Goal: Navigation & Orientation: Find specific page/section

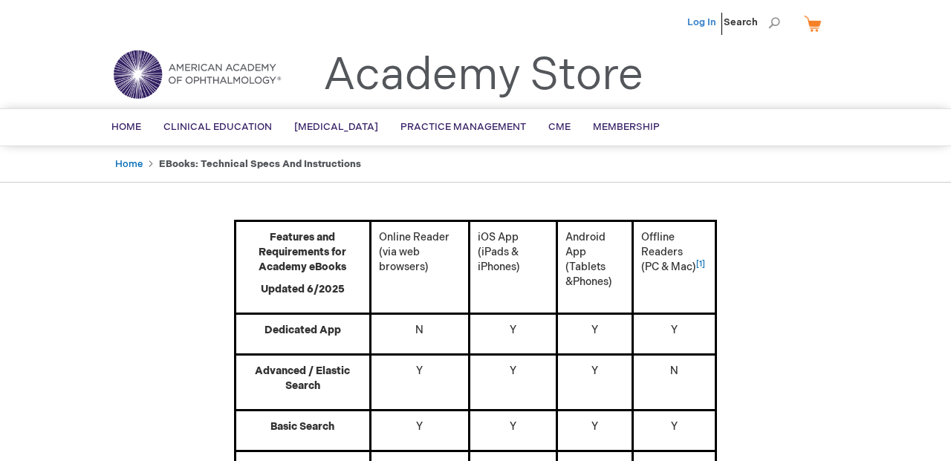
click at [701, 23] on link "Log In" at bounding box center [701, 22] width 29 height 12
click at [137, 138] on link "Home" at bounding box center [126, 127] width 52 height 36
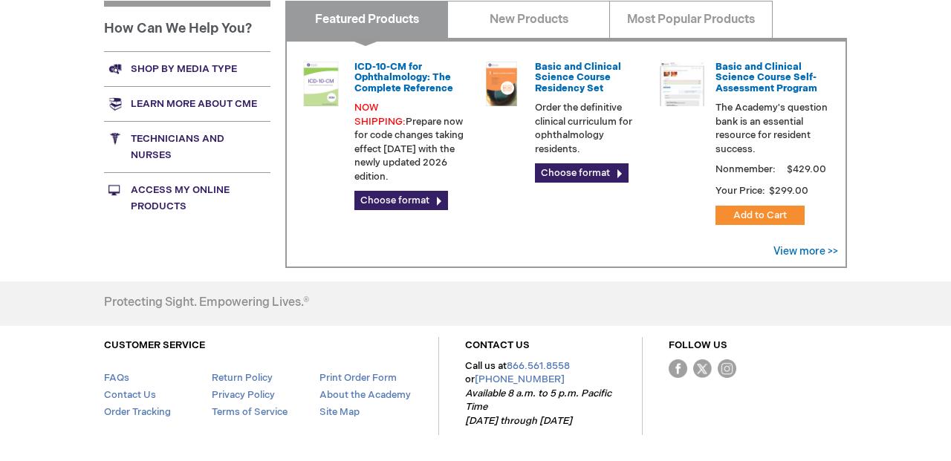
scroll to position [603, 0]
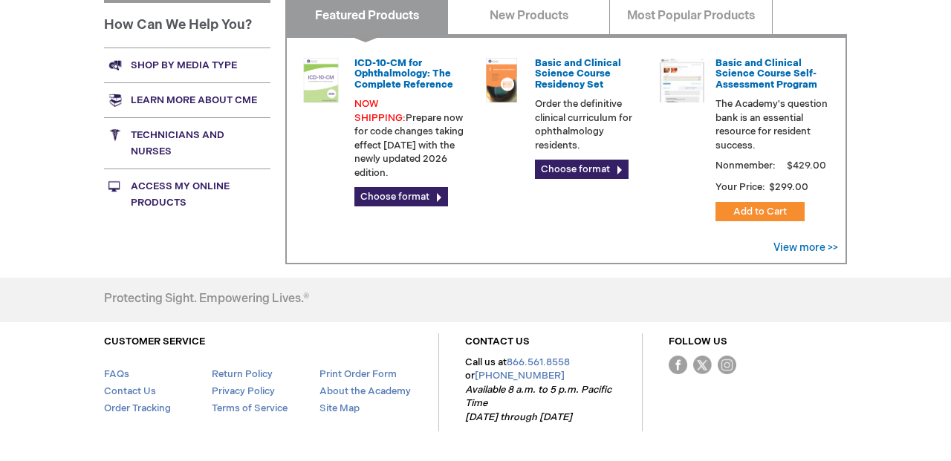
click at [155, 188] on link "Access My Online Products" at bounding box center [187, 194] width 166 height 51
